Goal: Find specific page/section: Find specific page/section

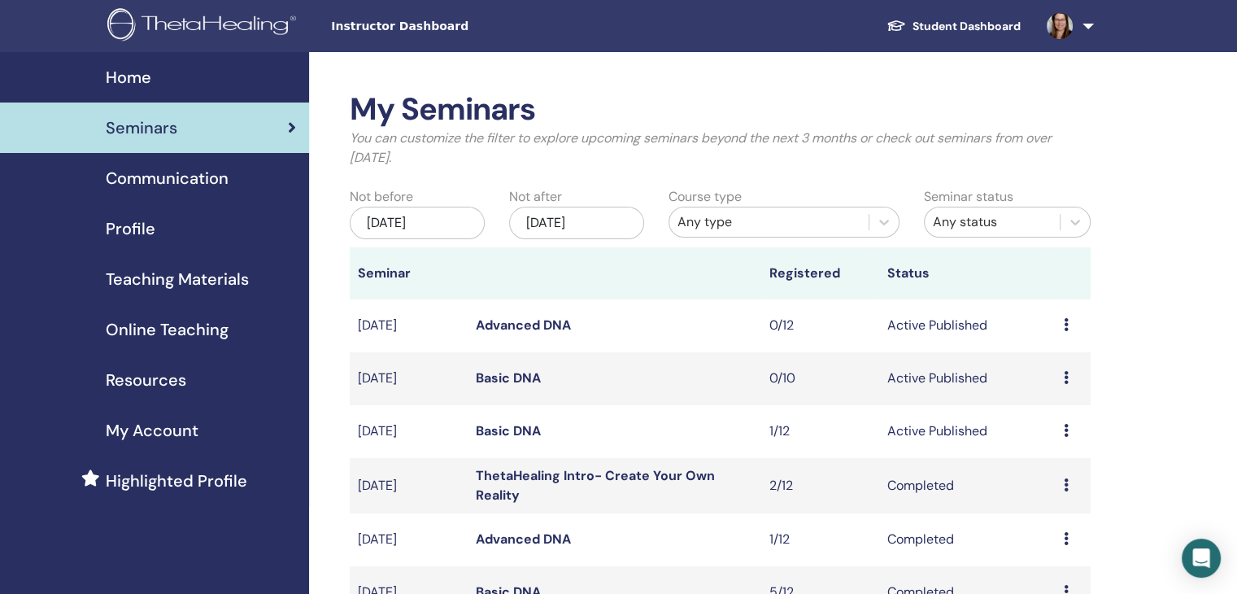
click at [1090, 28] on link at bounding box center [1067, 26] width 67 height 52
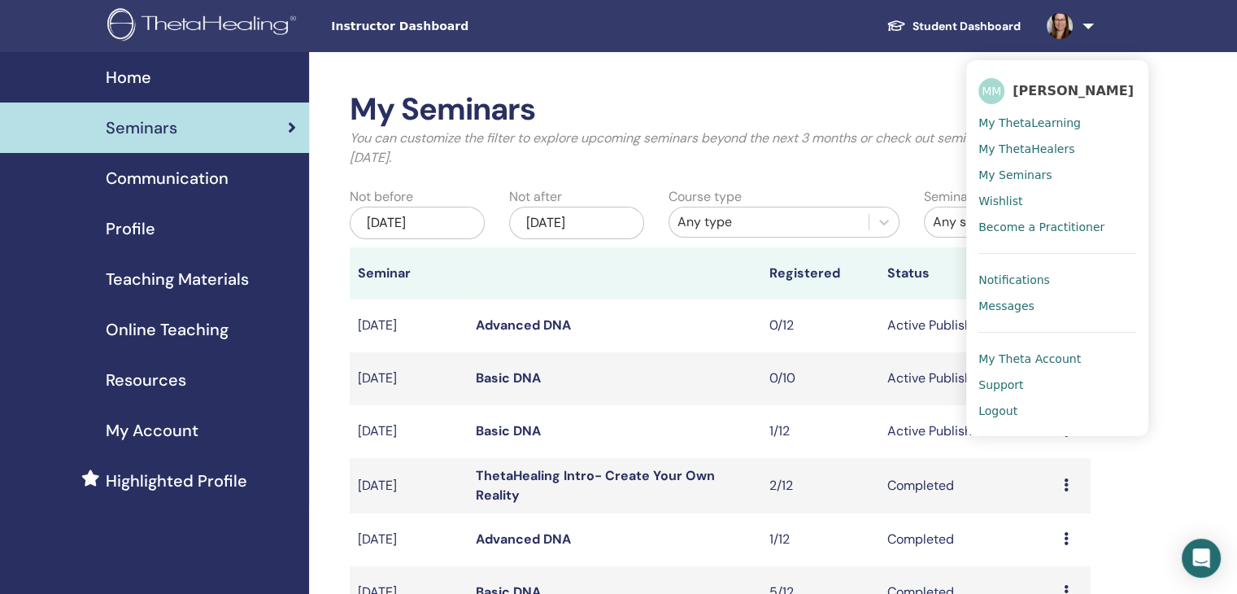
click at [1015, 307] on span "Messages" at bounding box center [1006, 305] width 56 height 15
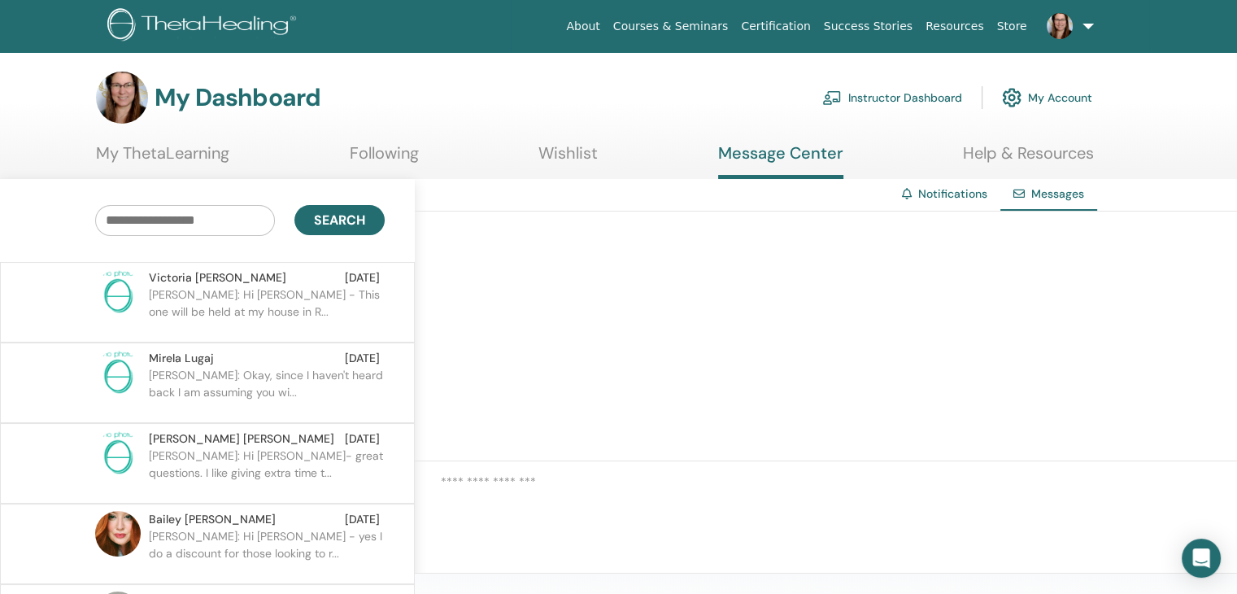
click at [933, 96] on link "Instructor Dashboard" at bounding box center [892, 98] width 140 height 36
